Goal: Information Seeking & Learning: Find specific page/section

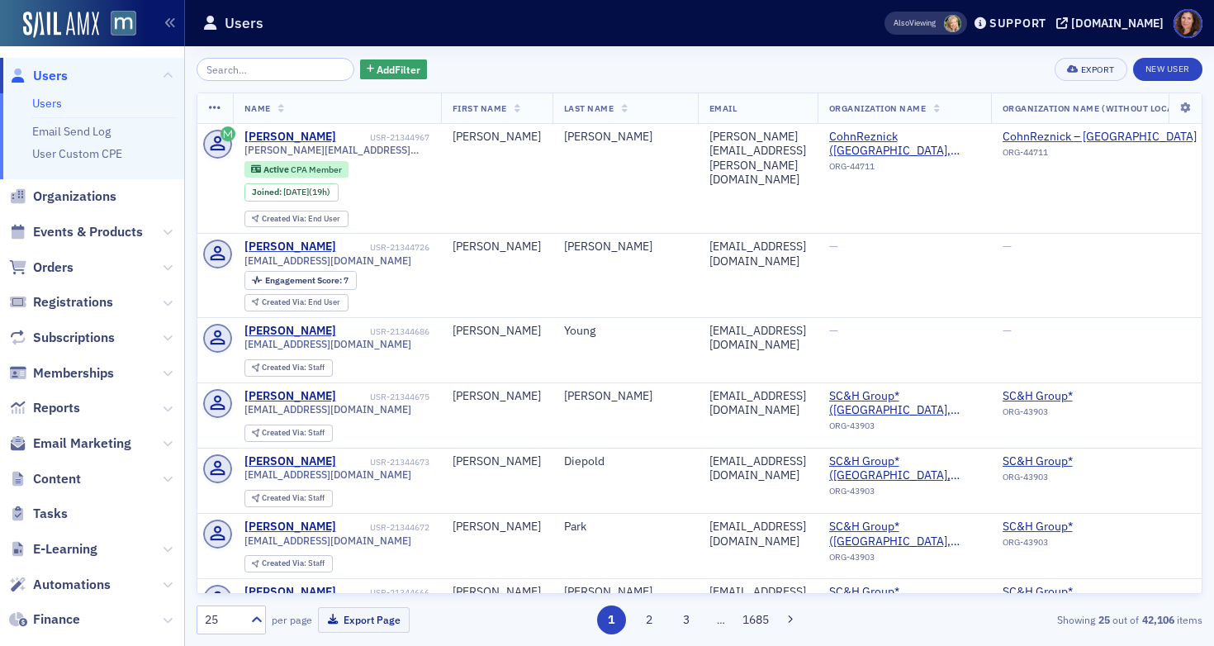
click at [260, 74] on input "search" at bounding box center [276, 69] width 158 height 23
type input "r"
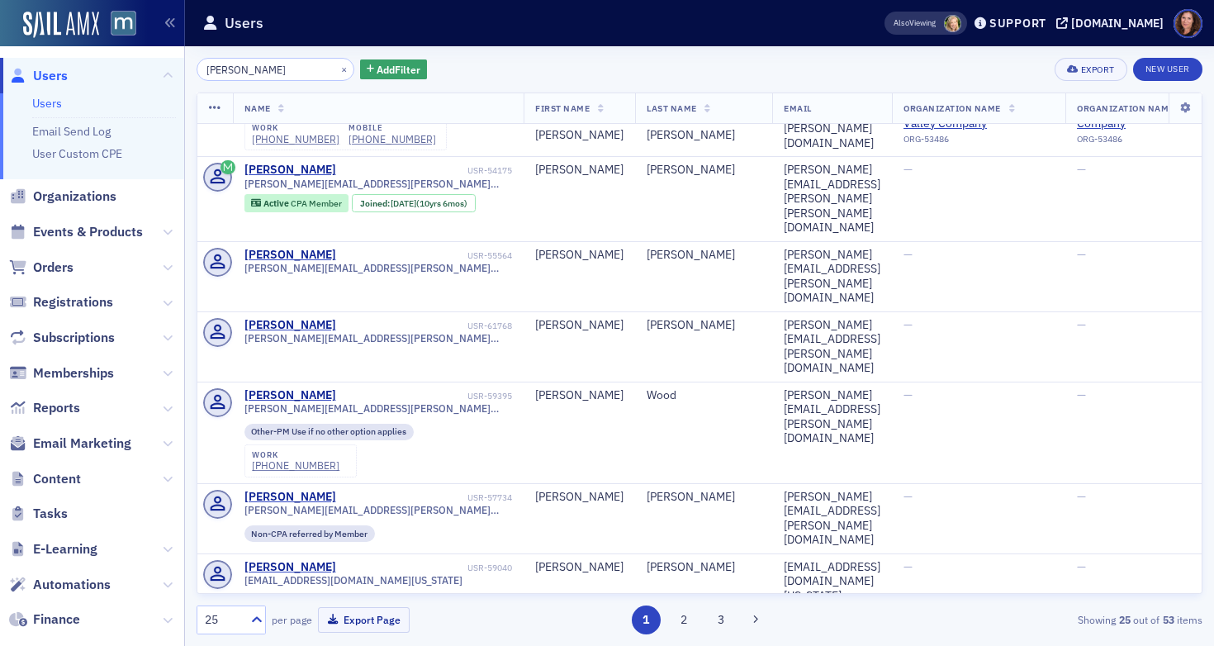
scroll to position [1470, 0]
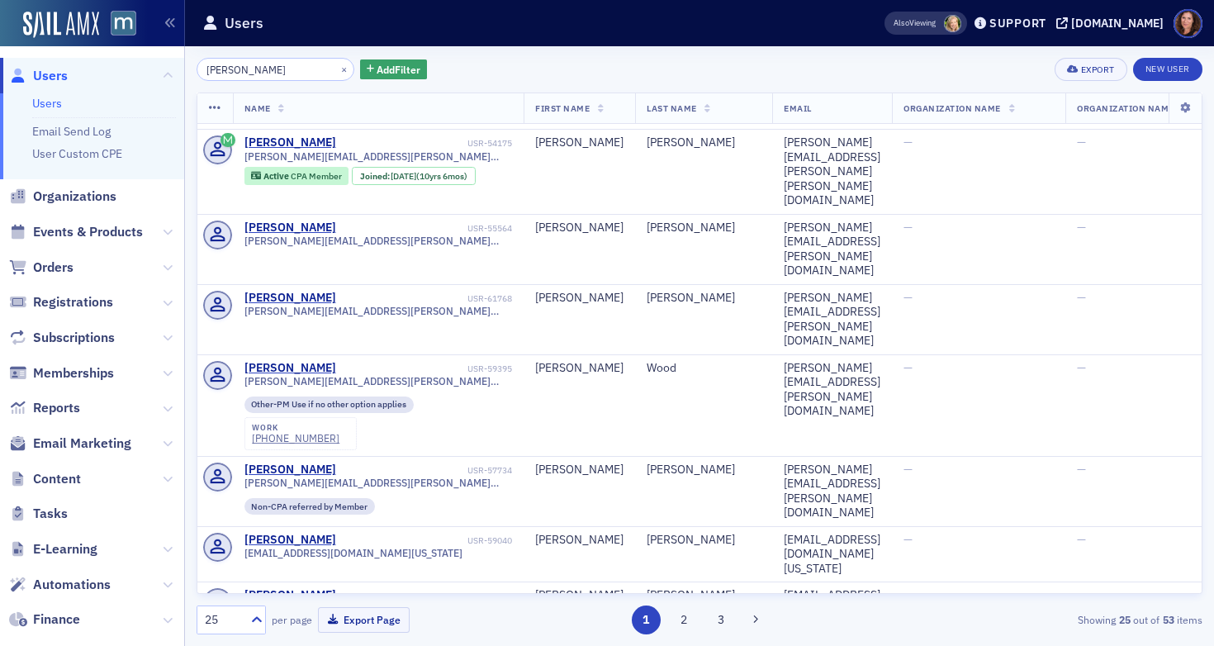
click at [261, 70] on input "[PERSON_NAME]" at bounding box center [276, 69] width 158 height 23
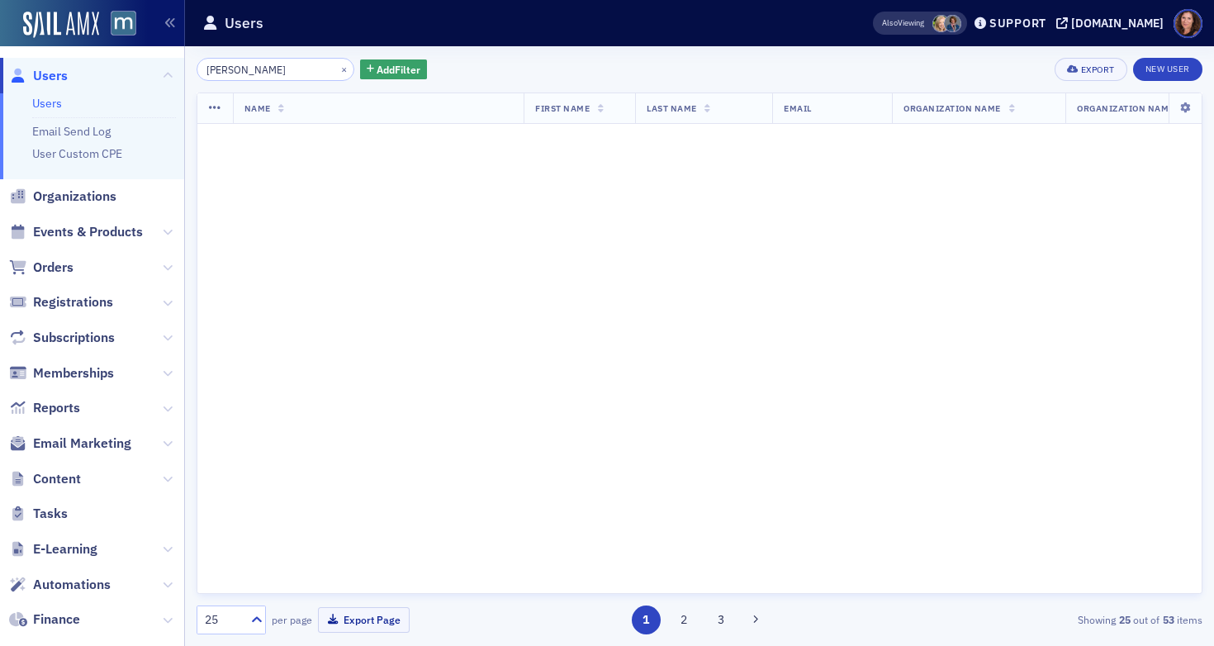
scroll to position [1470, 0]
type input "t"
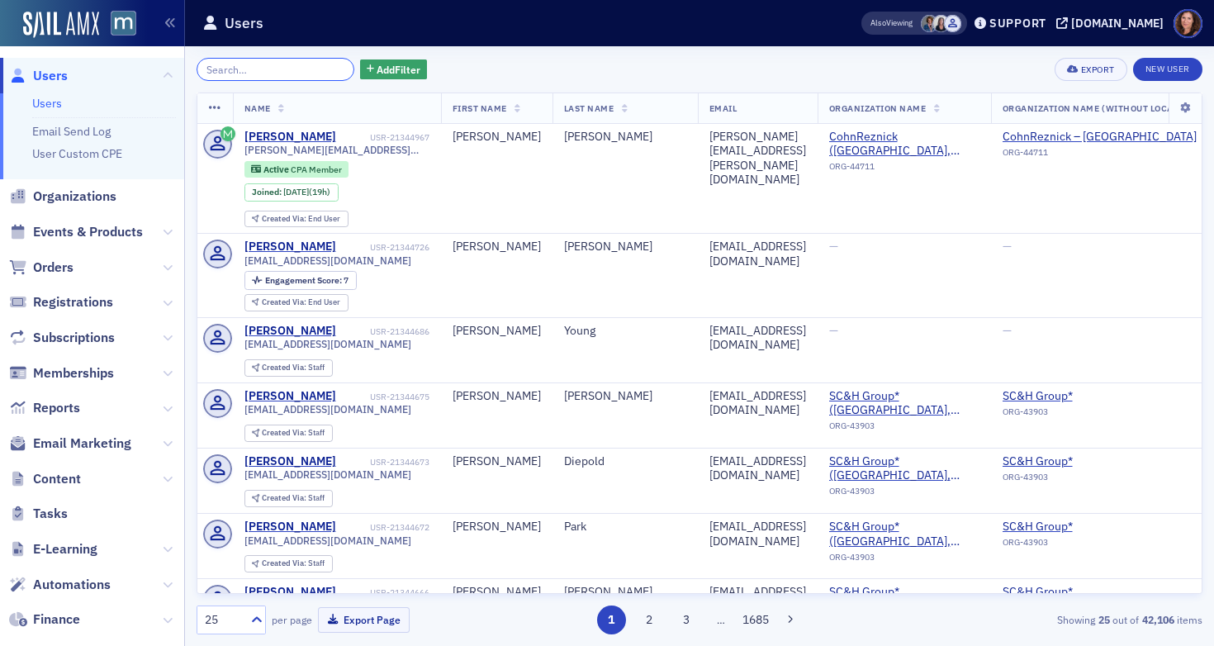
click at [283, 72] on input "search" at bounding box center [276, 69] width 158 height 23
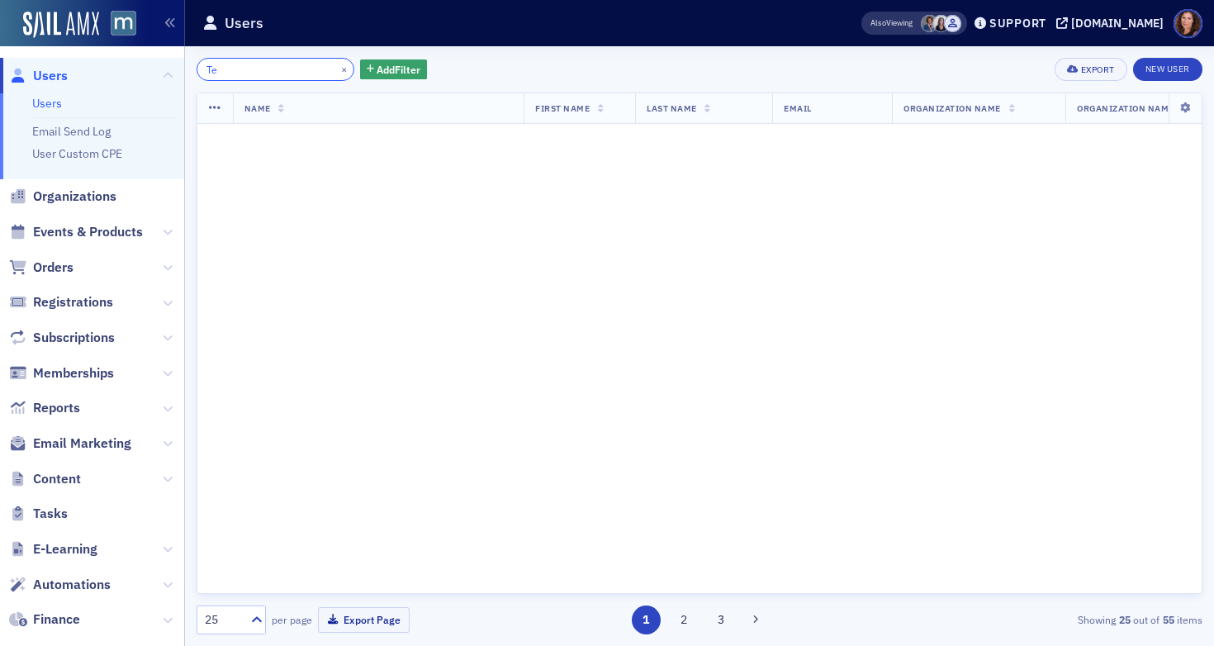
type input "T"
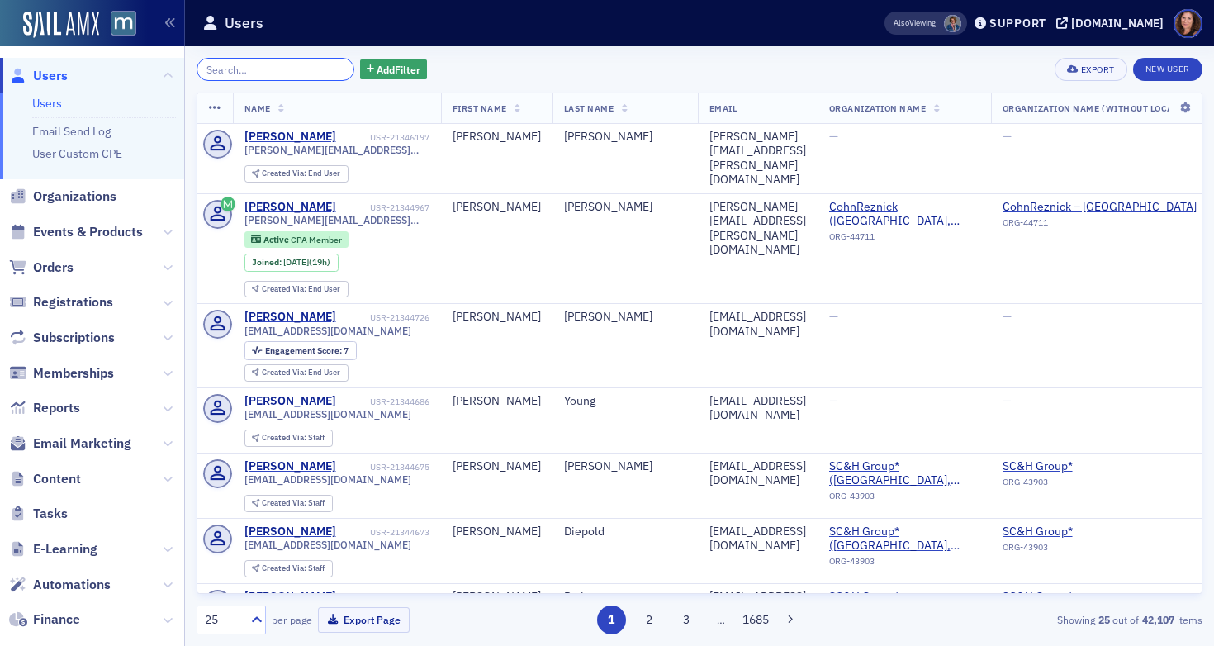
click at [260, 69] on input "search" at bounding box center [276, 69] width 158 height 23
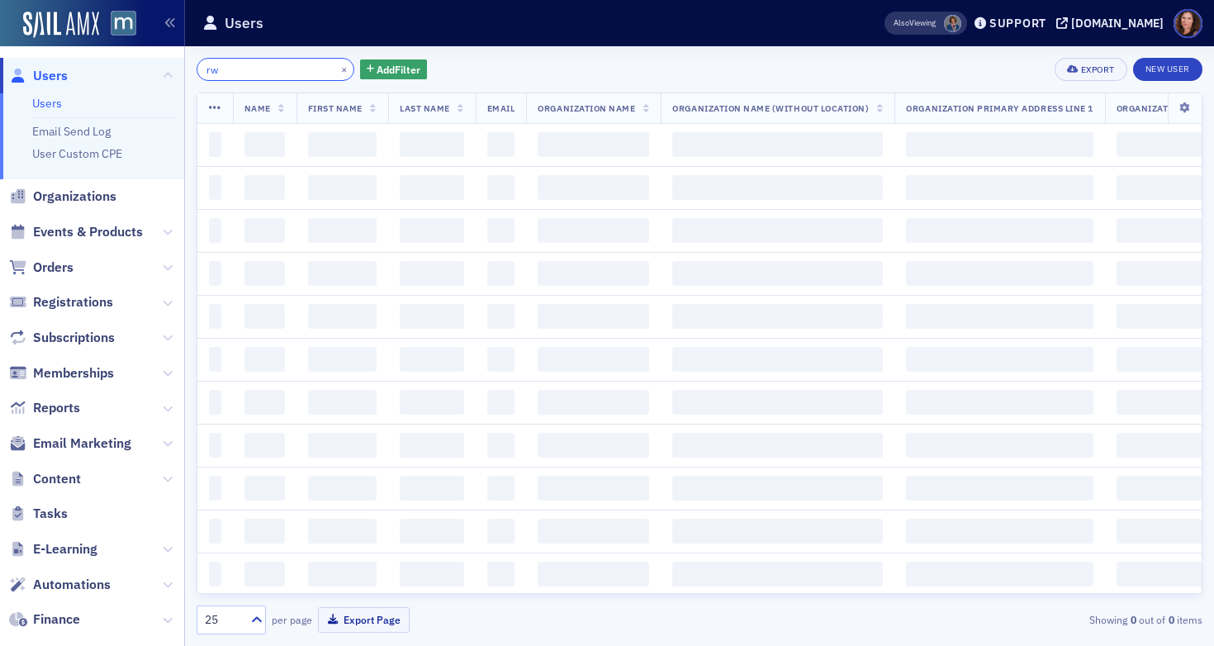
type input "r"
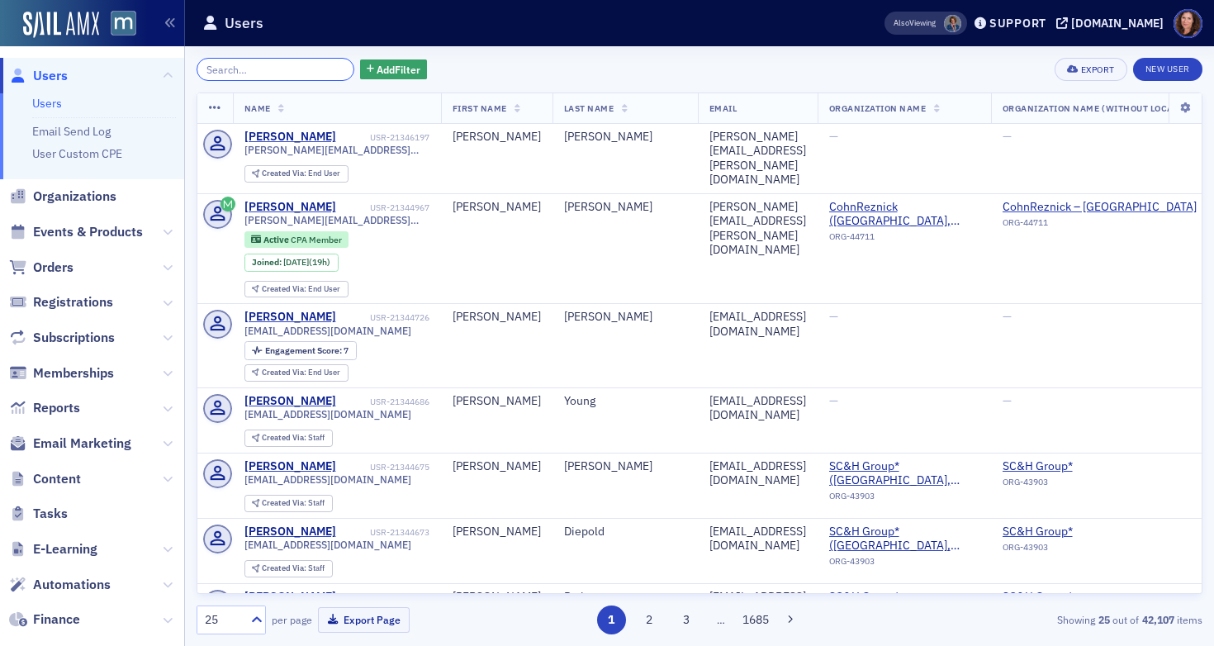
type input "T"
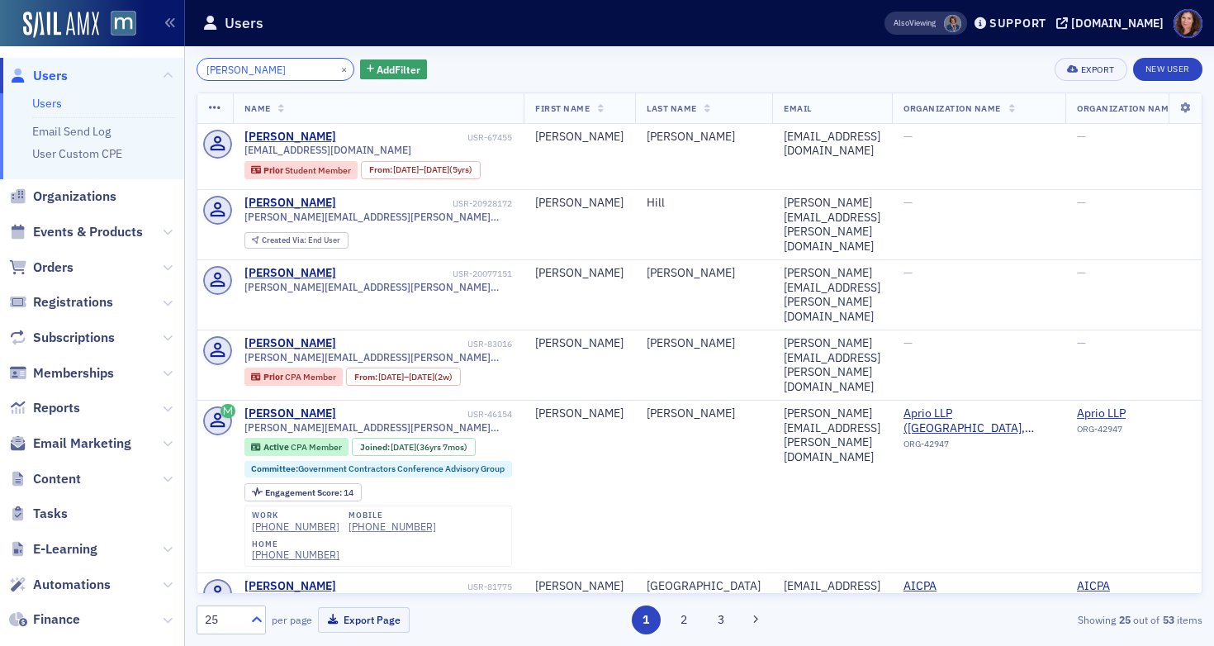
type input "[PERSON_NAME]"
click at [254, 620] on icon at bounding box center [257, 619] width 10 height 6
click at [236, 488] on div "50" at bounding box center [231, 487] width 48 height 17
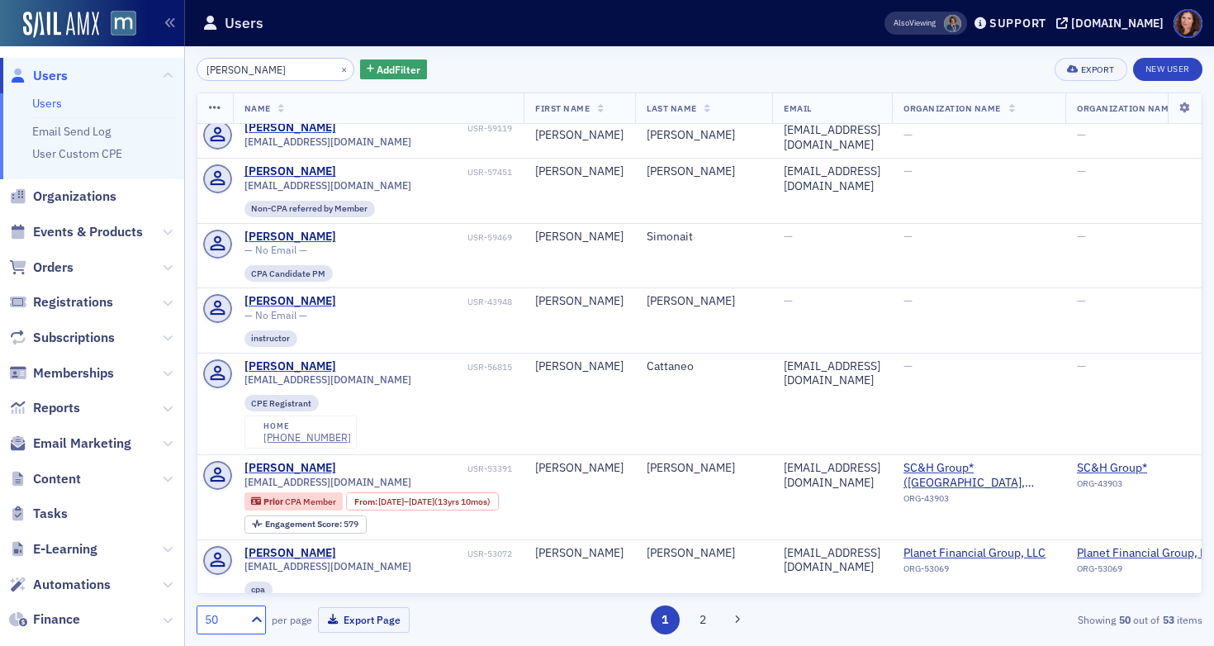
scroll to position [1958, 0]
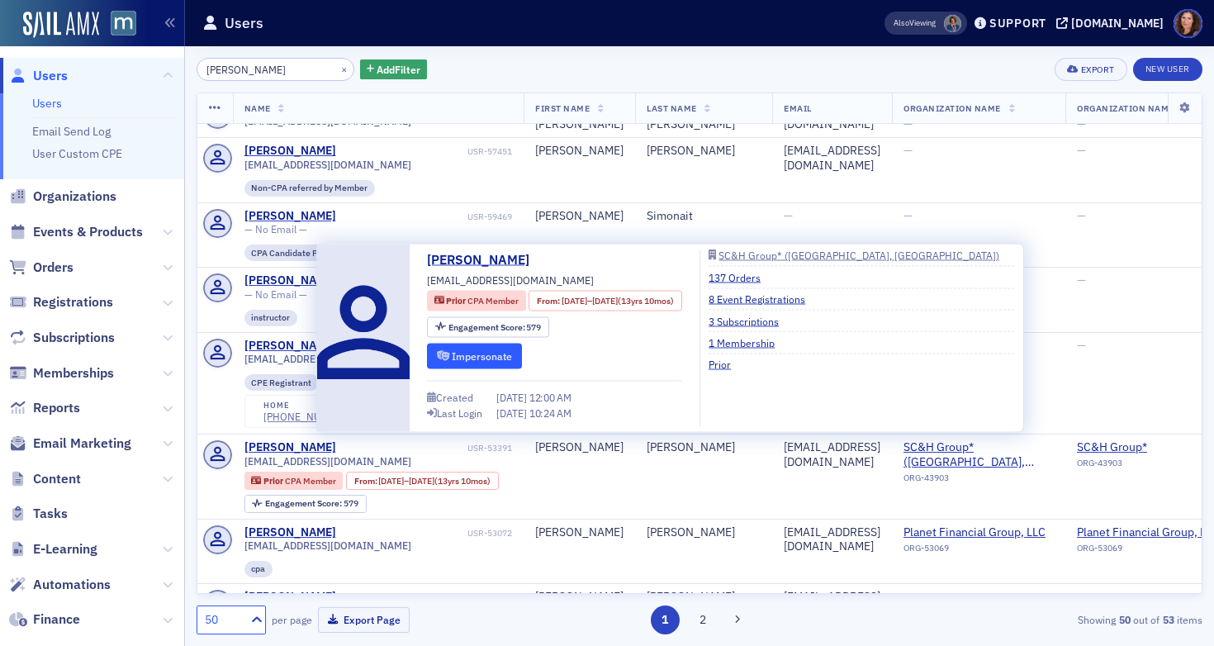
click at [462, 352] on button "Impersonate" at bounding box center [474, 356] width 95 height 26
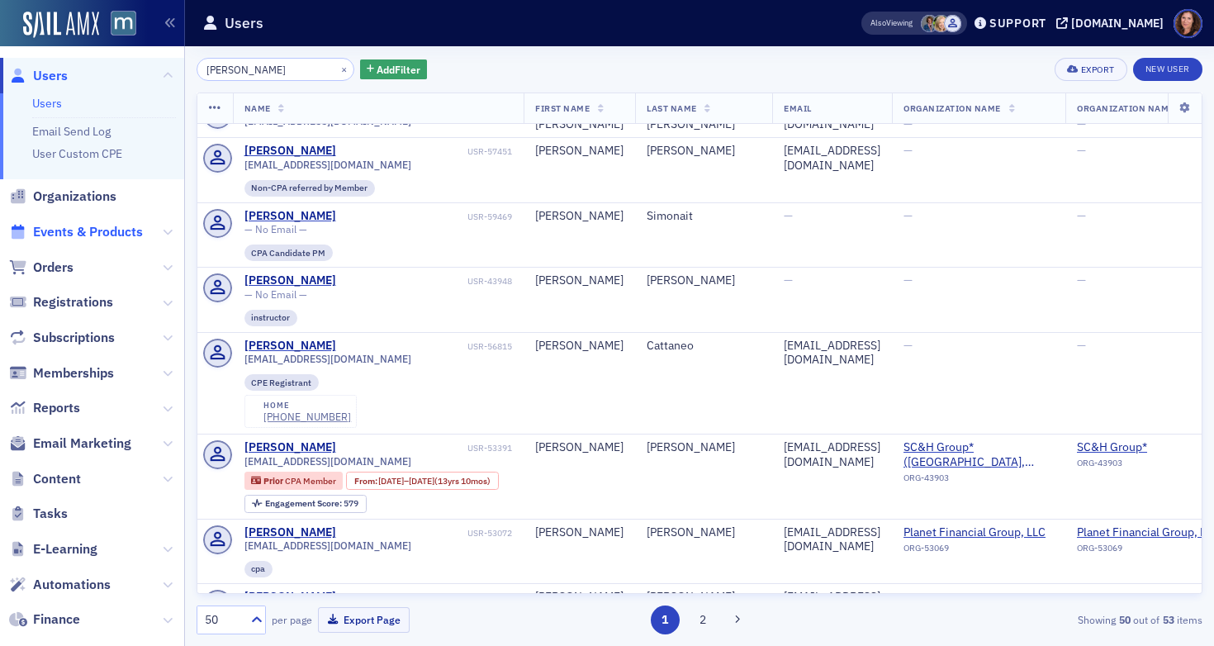
click at [73, 230] on span "Events & Products" at bounding box center [88, 232] width 110 height 18
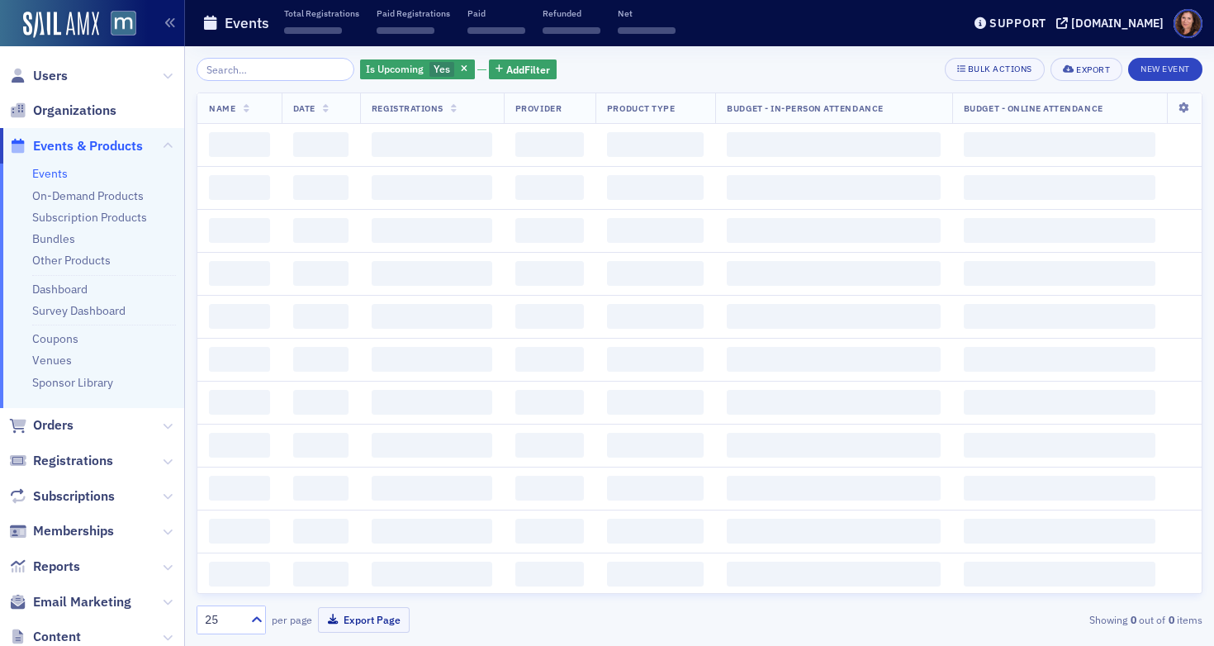
click at [278, 69] on input "search" at bounding box center [276, 69] width 158 height 23
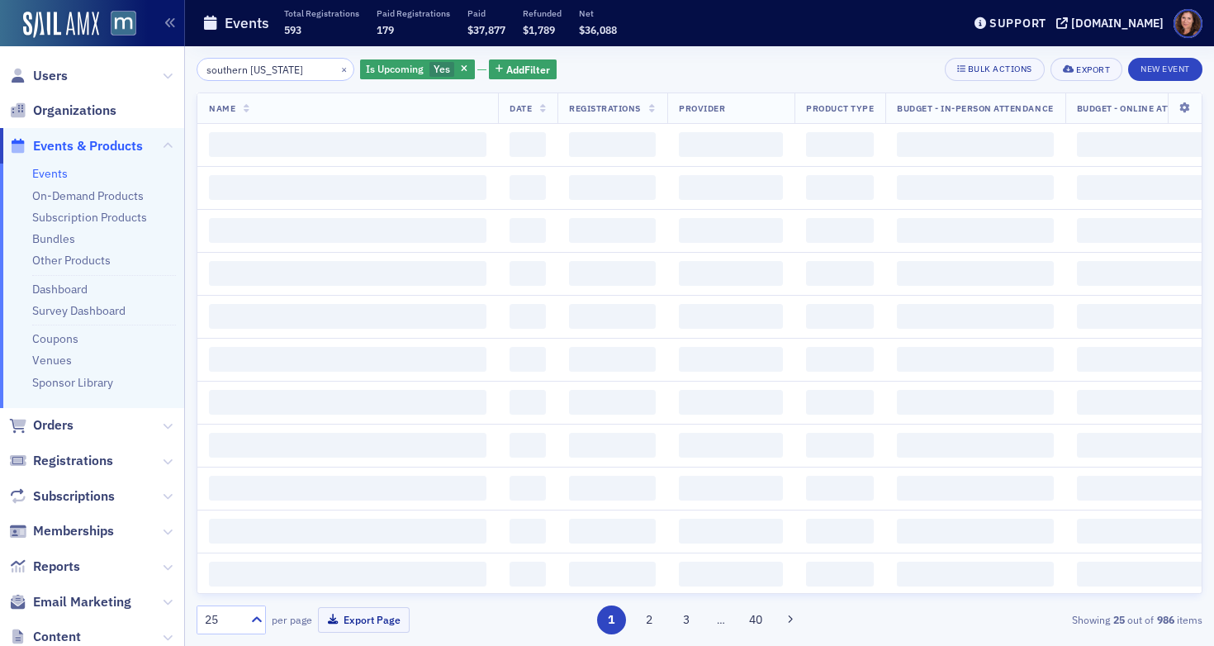
type input "southern [US_STATE]"
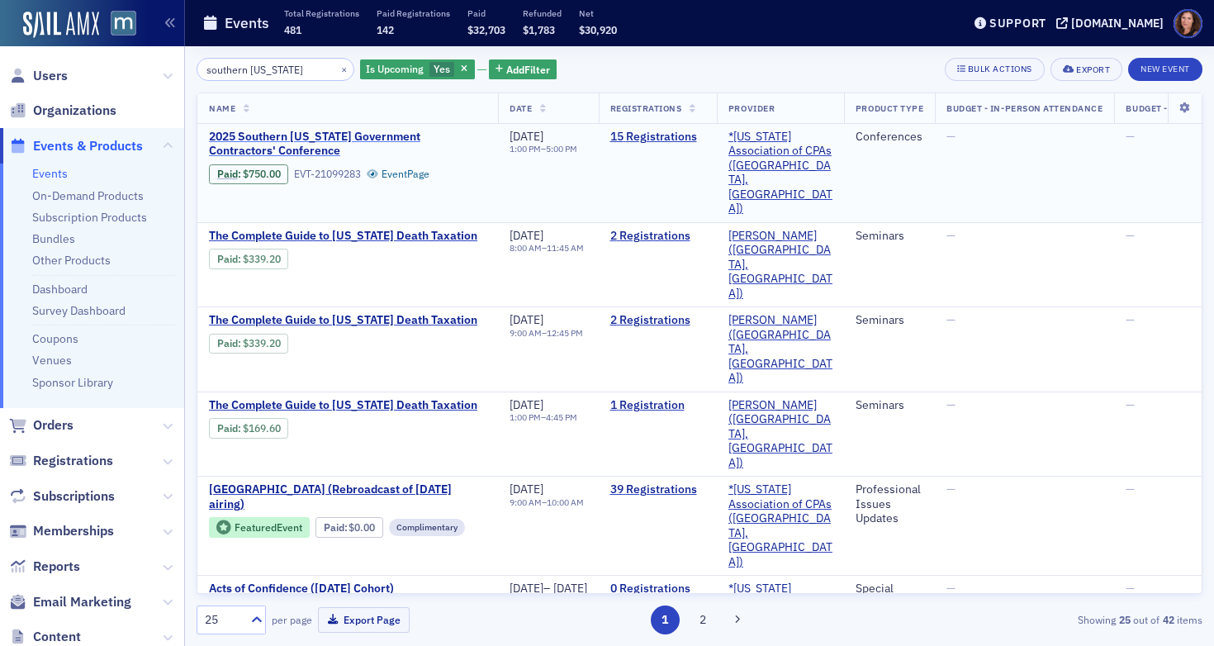
click at [280, 140] on span "2025 Southern [US_STATE] Government Contractors' Conference" at bounding box center [348, 144] width 278 height 29
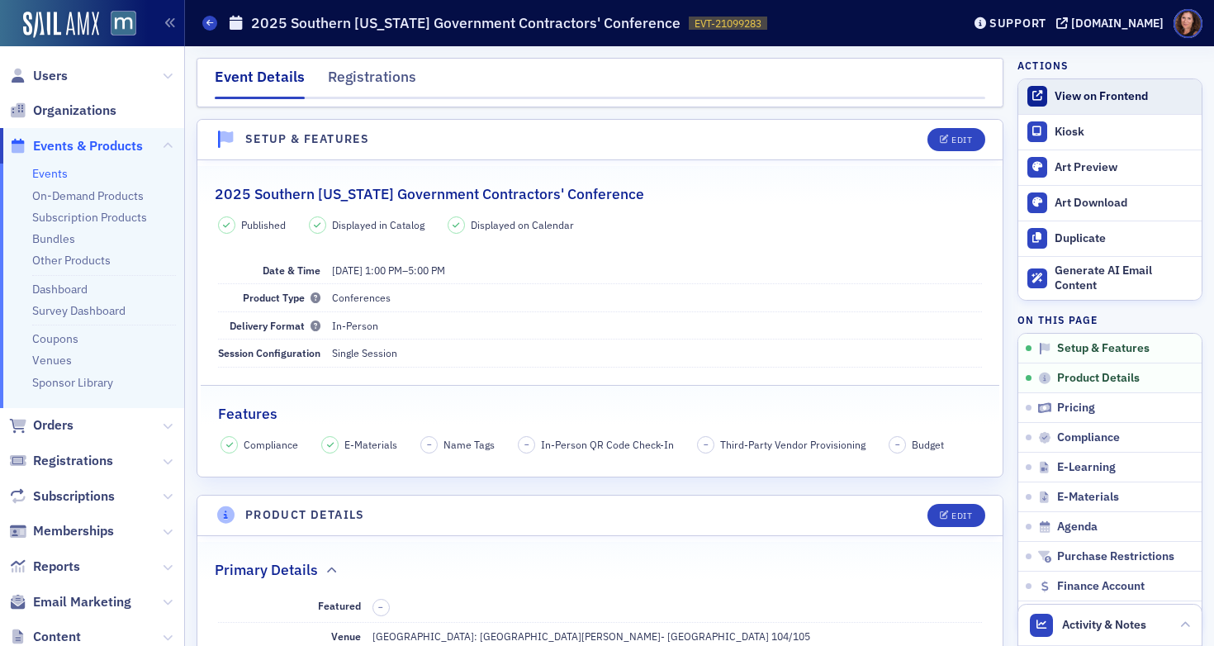
click at [1103, 99] on div "View on Frontend" at bounding box center [1124, 96] width 139 height 15
click at [49, 173] on link "Events" at bounding box center [50, 173] width 36 height 15
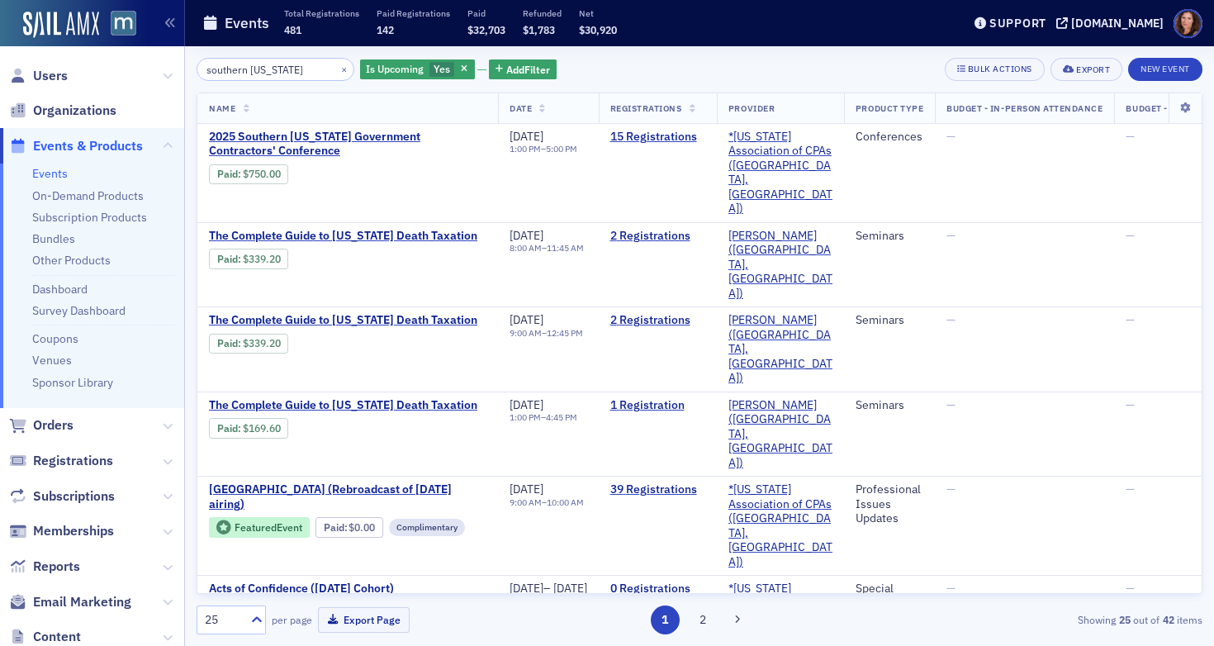
click at [273, 69] on input "southern [US_STATE]" at bounding box center [276, 69] width 158 height 23
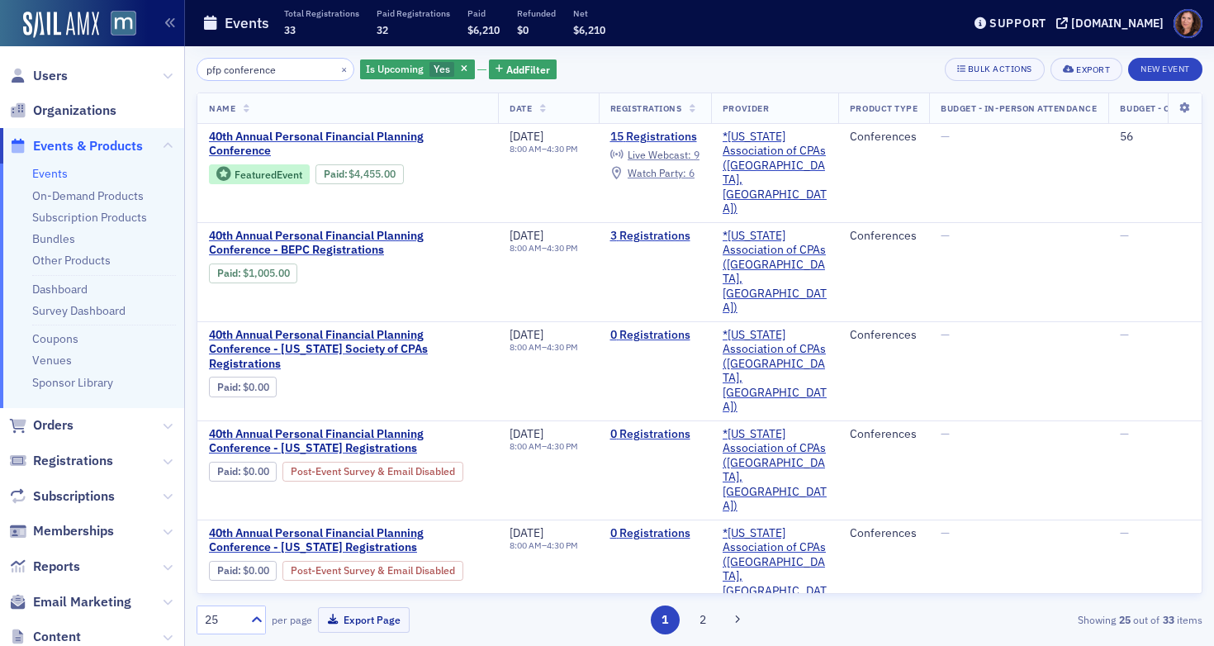
type input "pfp conference"
